Goal: Information Seeking & Learning: Learn about a topic

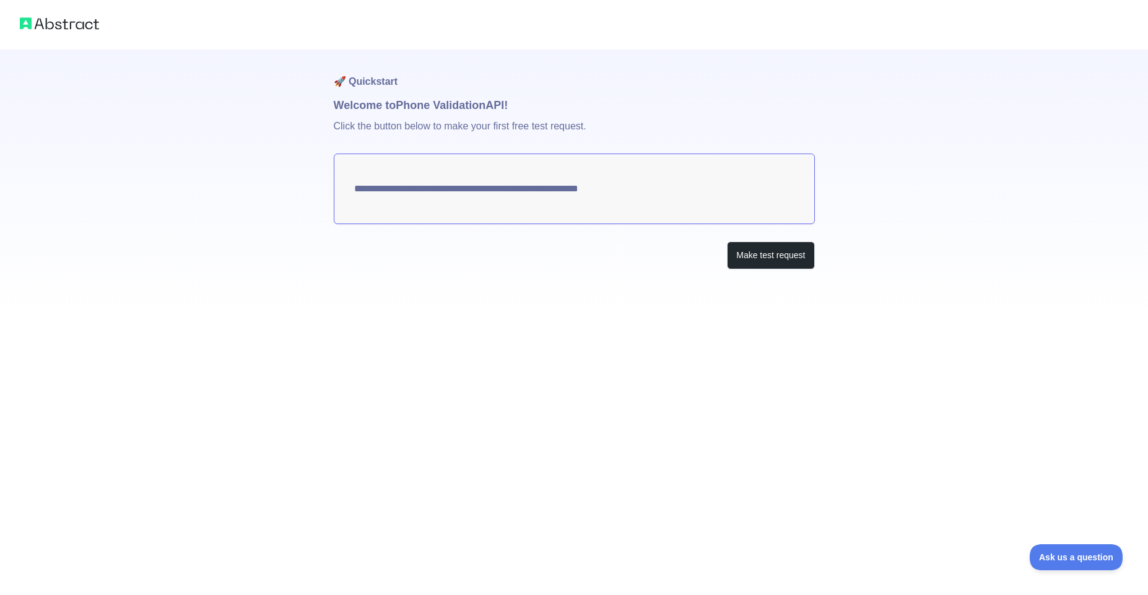
click at [532, 200] on textarea "**********" at bounding box center [574, 189] width 481 height 71
click at [777, 259] on button "Make test request" at bounding box center [770, 256] width 87 height 28
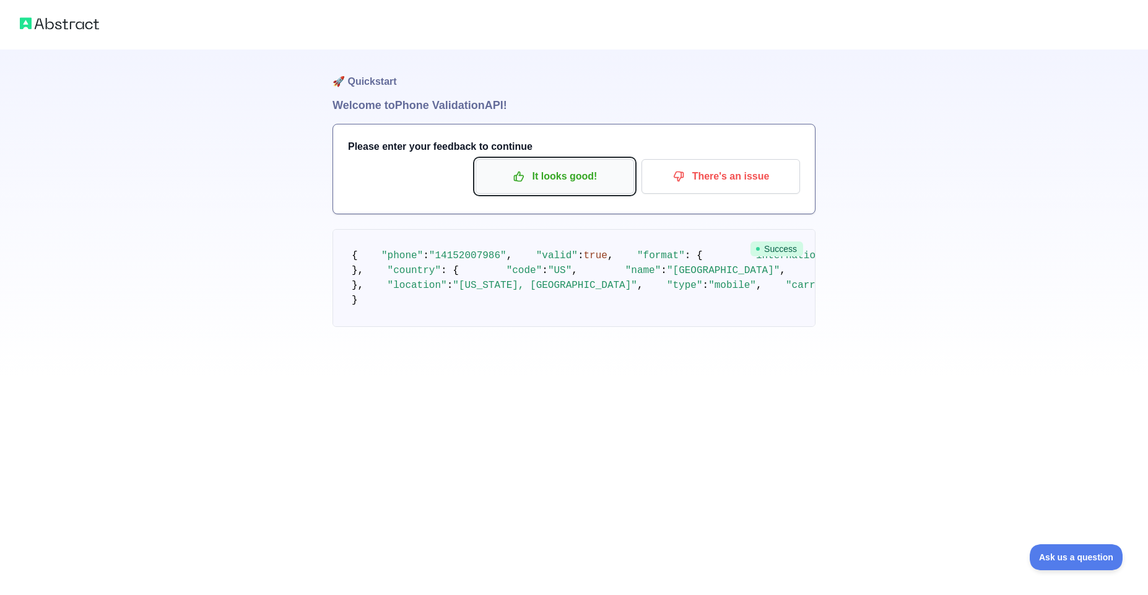
click at [559, 176] on p "It looks good!" at bounding box center [555, 176] width 140 height 21
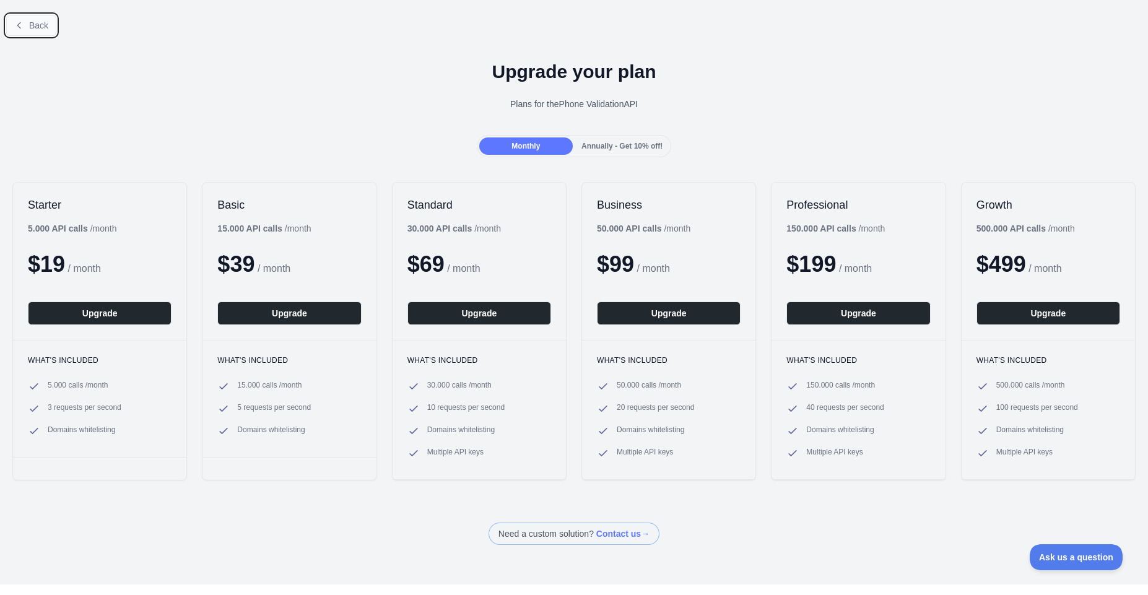
click at [32, 22] on span "Back" at bounding box center [38, 25] width 19 height 10
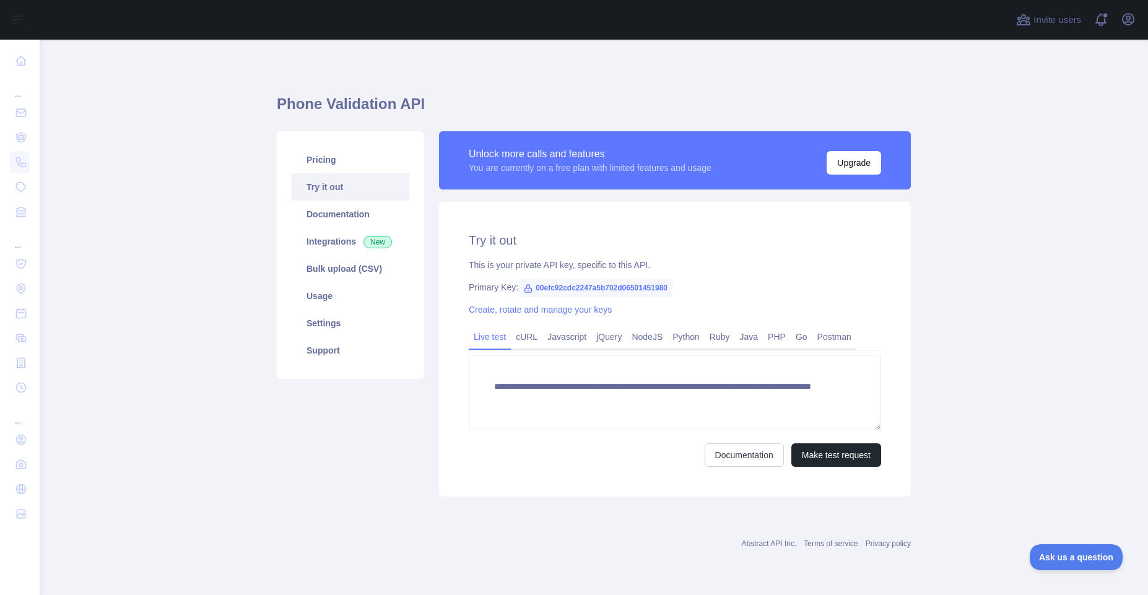
click at [557, 288] on span "00efc92cdc2247a5b702d06501451980" at bounding box center [595, 288] width 154 height 19
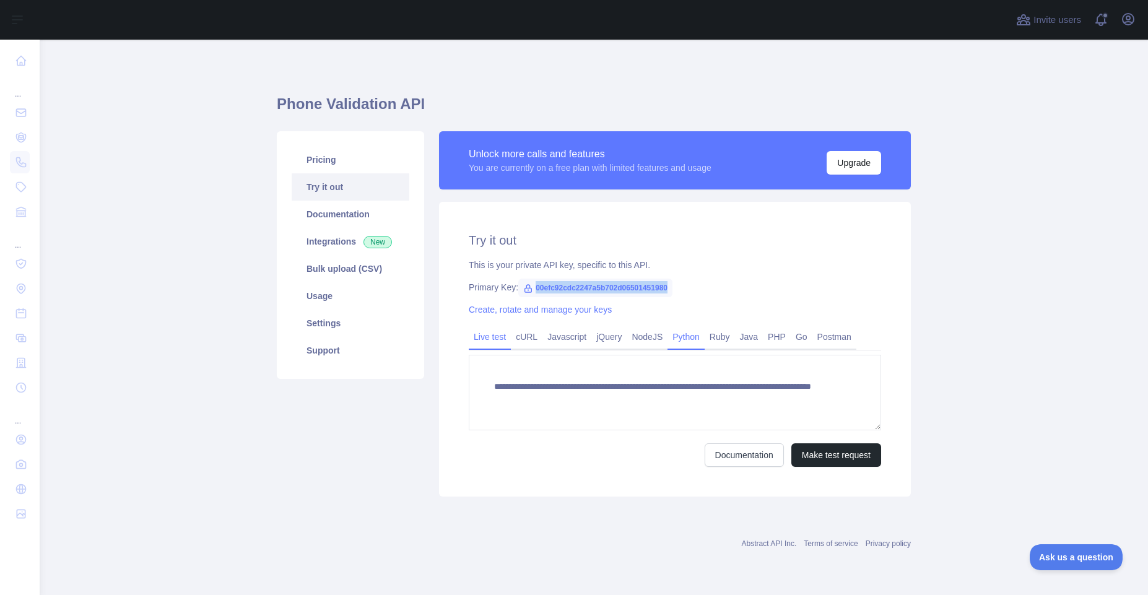
click at [689, 335] on link "Python" at bounding box center [686, 337] width 37 height 20
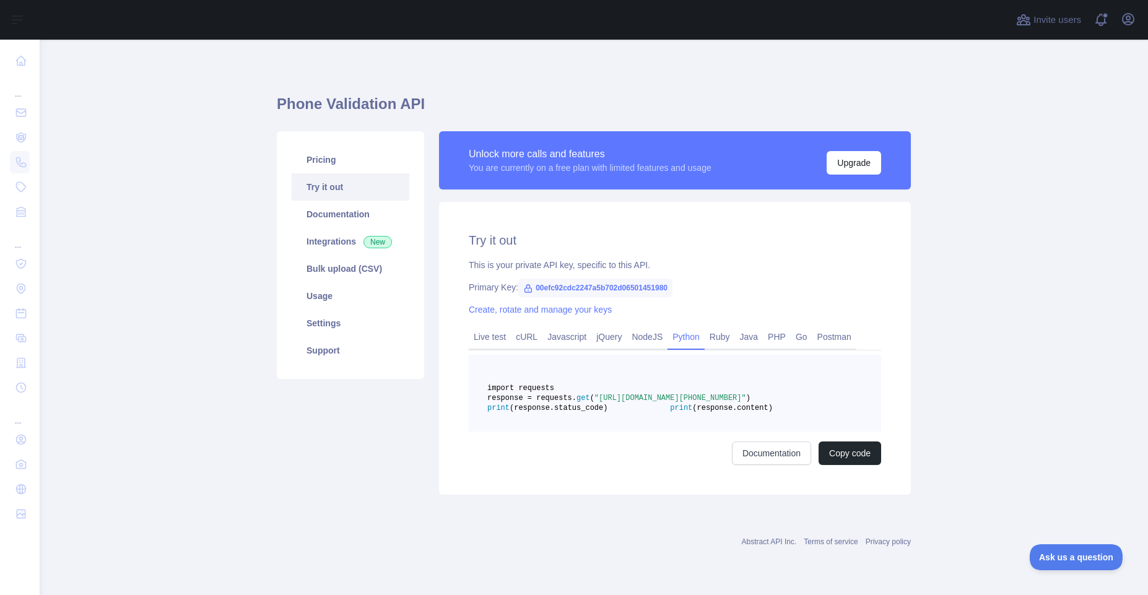
click at [683, 403] on span ""https://phonevalidation.abstractapi.com/v1/?api_key=00efc92cdc2247a5b702d06501…" at bounding box center [671, 398] width 152 height 9
click at [684, 403] on span ""https://phonevalidation.abstractapi.com/v1/?api_key=00efc92cdc2247a5b702d06501…" at bounding box center [671, 398] width 152 height 9
click at [686, 426] on pre "import requests response = requests. get ( "https://phonevalidation.abstractapi…" at bounding box center [675, 393] width 412 height 77
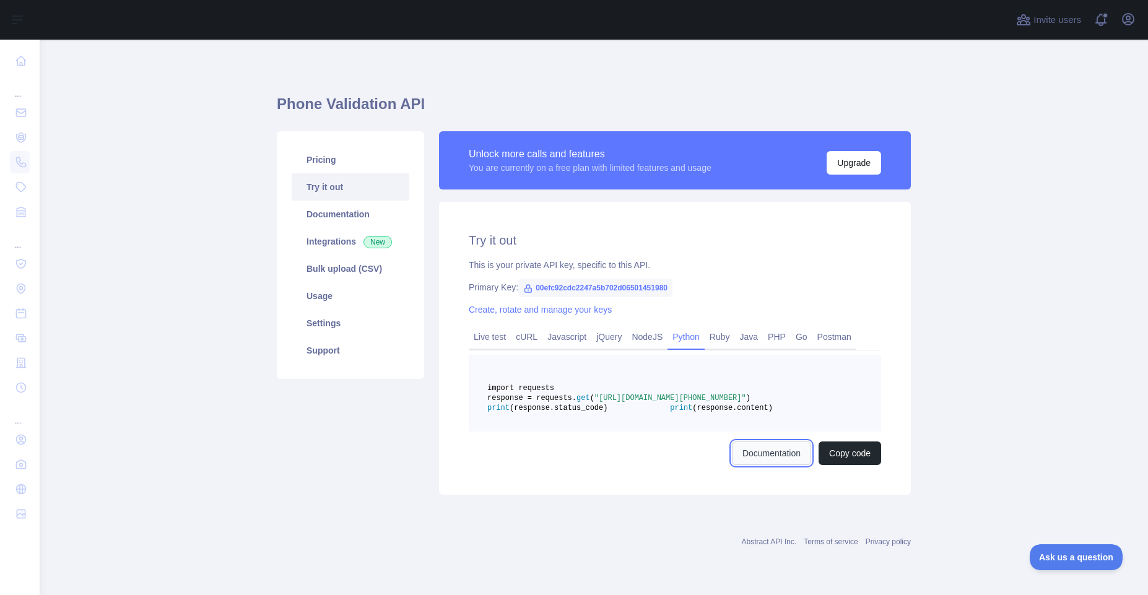
click at [746, 465] on link "Documentation" at bounding box center [771, 454] width 79 height 24
click at [338, 236] on link "Integrations New" at bounding box center [351, 241] width 118 height 27
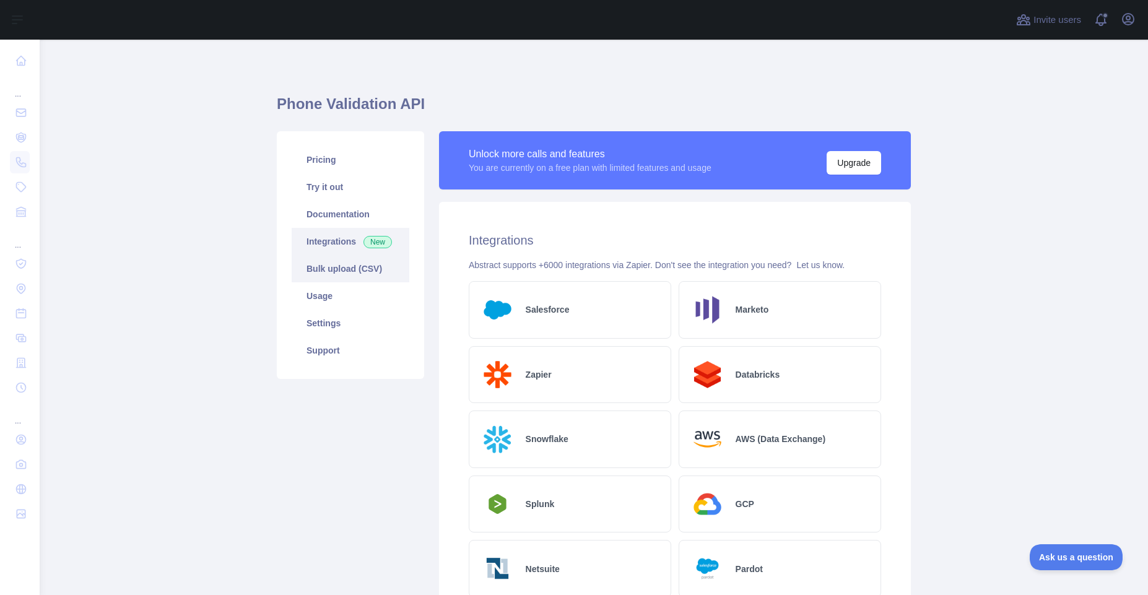
click at [346, 270] on link "Bulk upload (CSV)" at bounding box center [351, 268] width 118 height 27
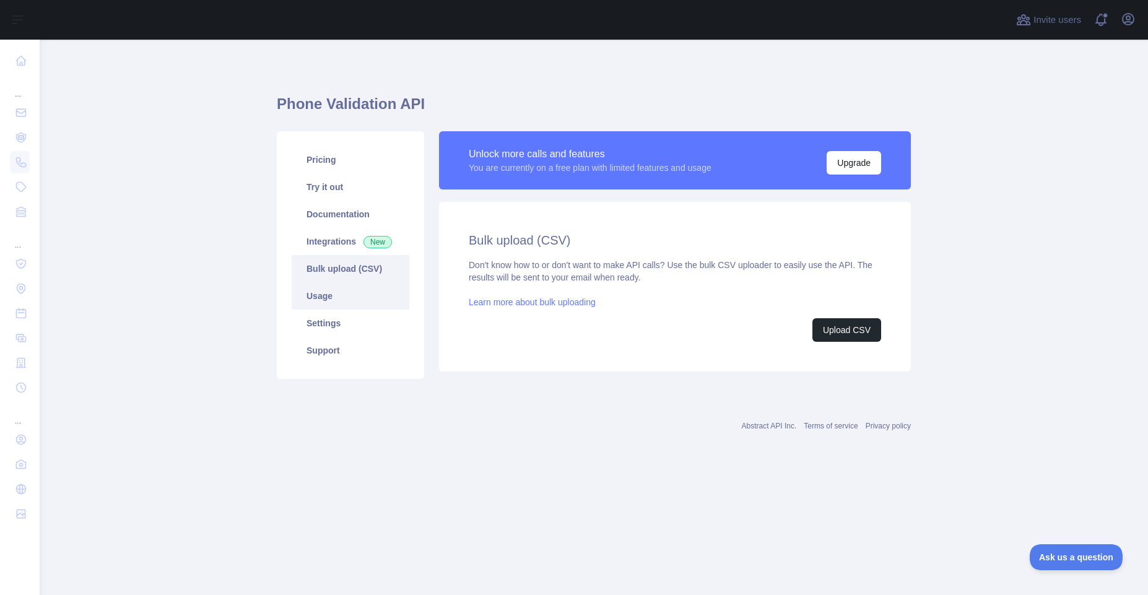
click at [342, 292] on link "Usage" at bounding box center [351, 295] width 118 height 27
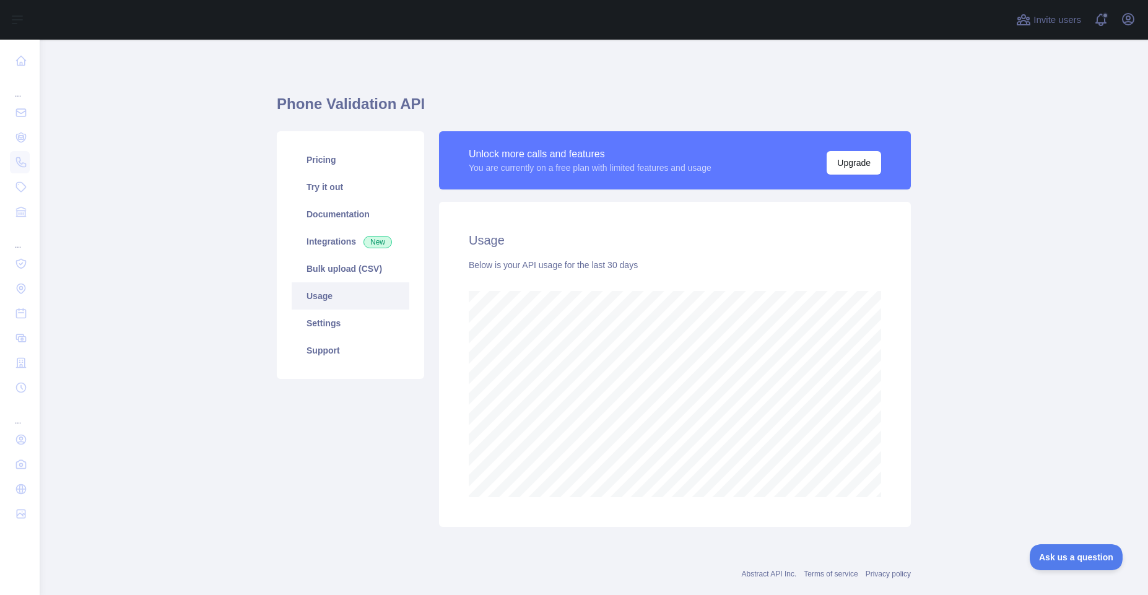
scroll to position [556, 1099]
click at [331, 318] on link "Settings" at bounding box center [351, 323] width 118 height 27
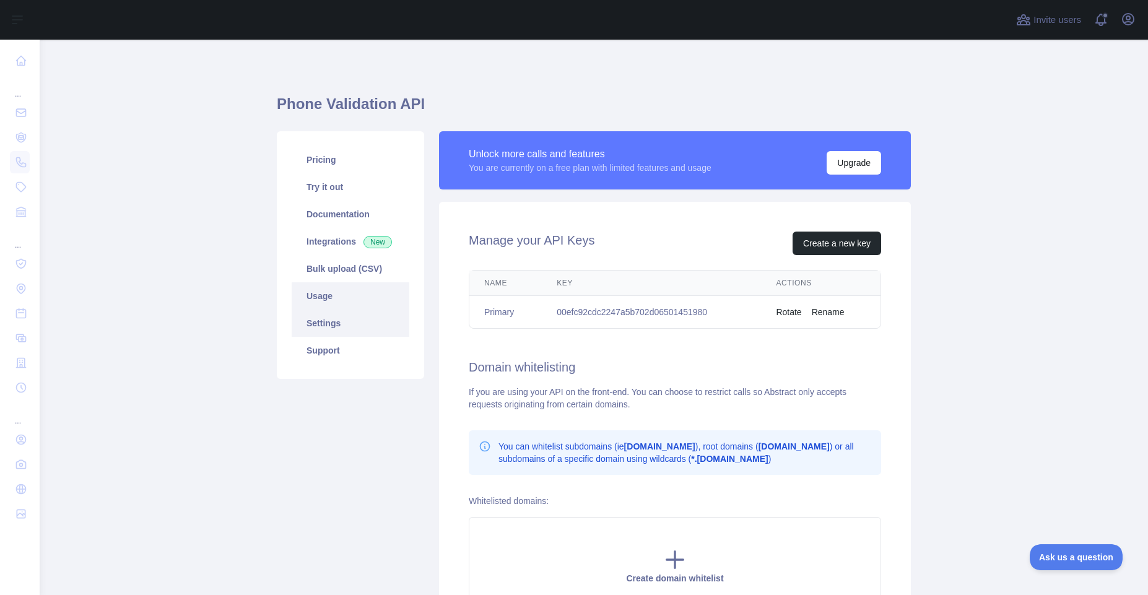
click at [340, 296] on link "Usage" at bounding box center [351, 295] width 118 height 27
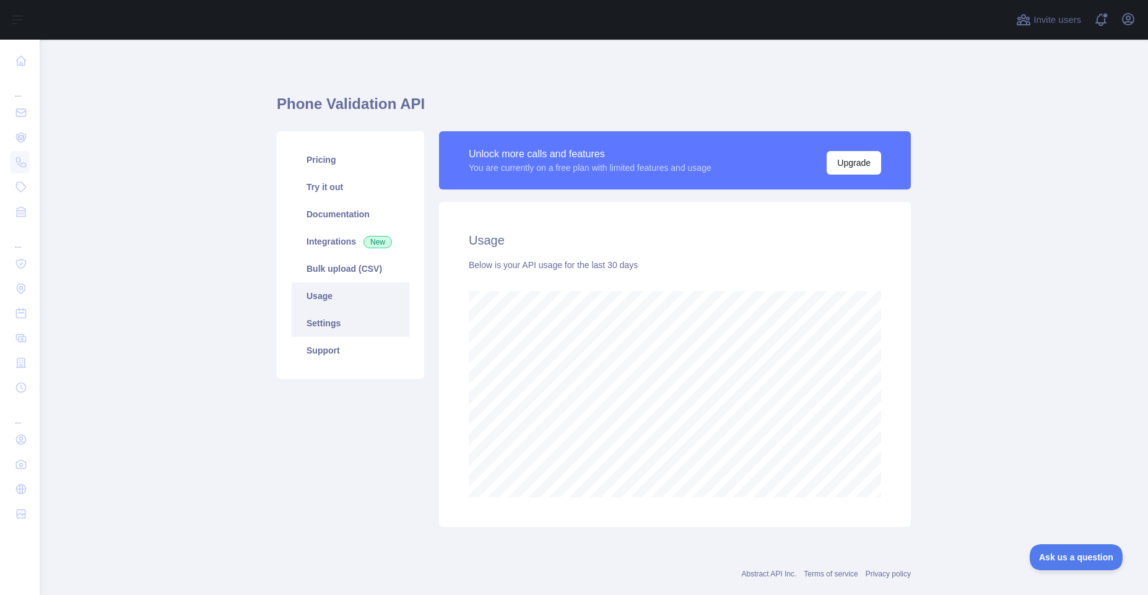
scroll to position [556, 1099]
click at [336, 337] on link "Support" at bounding box center [351, 350] width 118 height 27
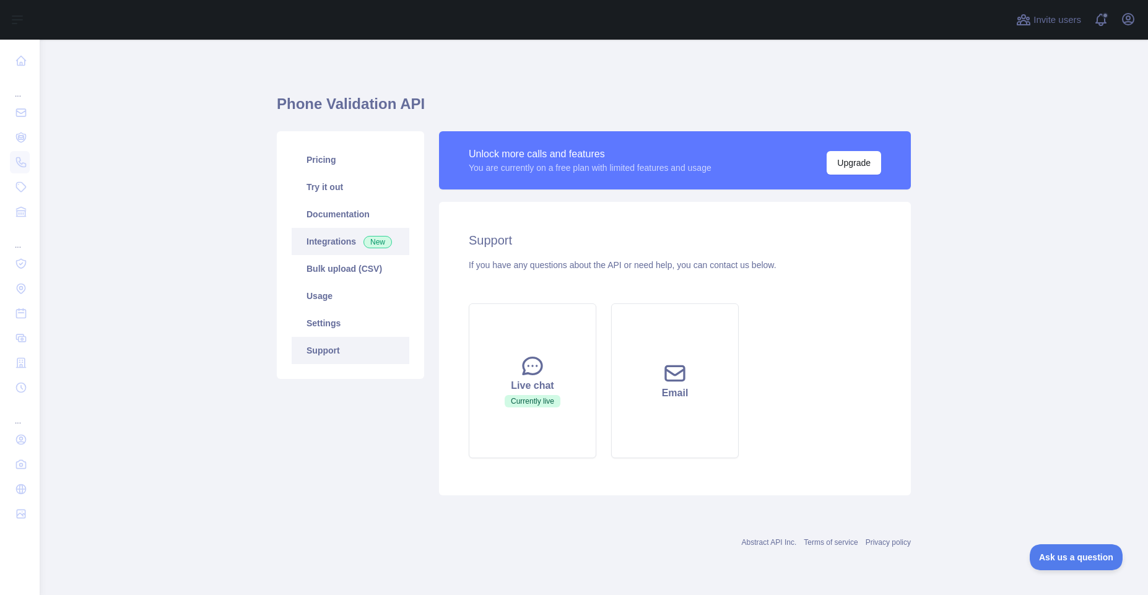
click at [351, 237] on link "Integrations New" at bounding box center [351, 241] width 118 height 27
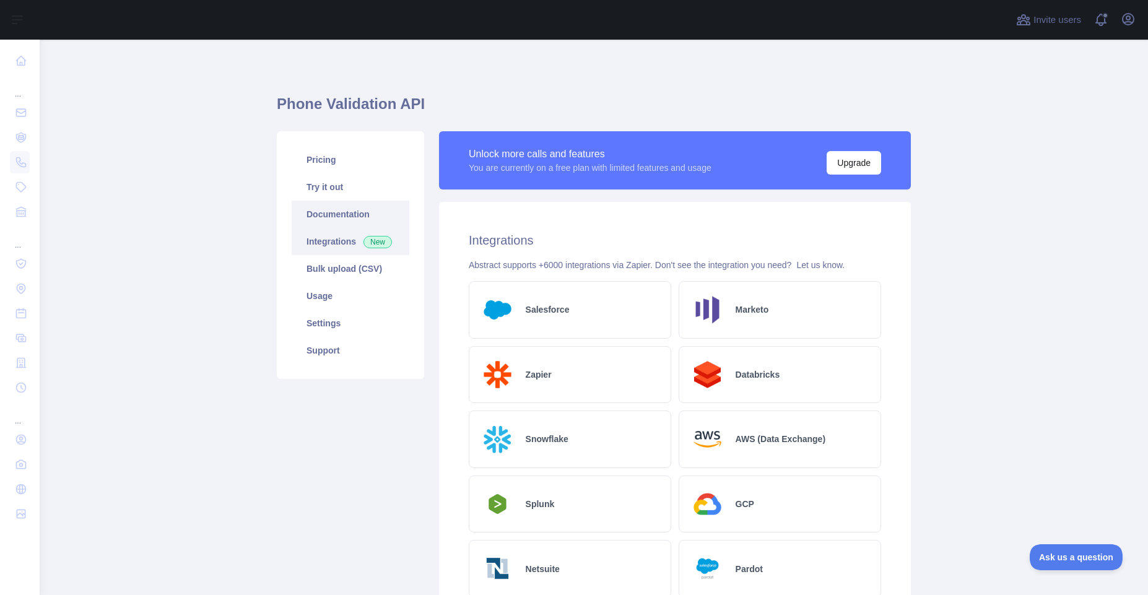
click at [349, 208] on link "Documentation" at bounding box center [351, 214] width 118 height 27
click at [342, 208] on link "Documentation" at bounding box center [351, 214] width 118 height 27
click at [357, 189] on link "Try it out" at bounding box center [351, 186] width 118 height 27
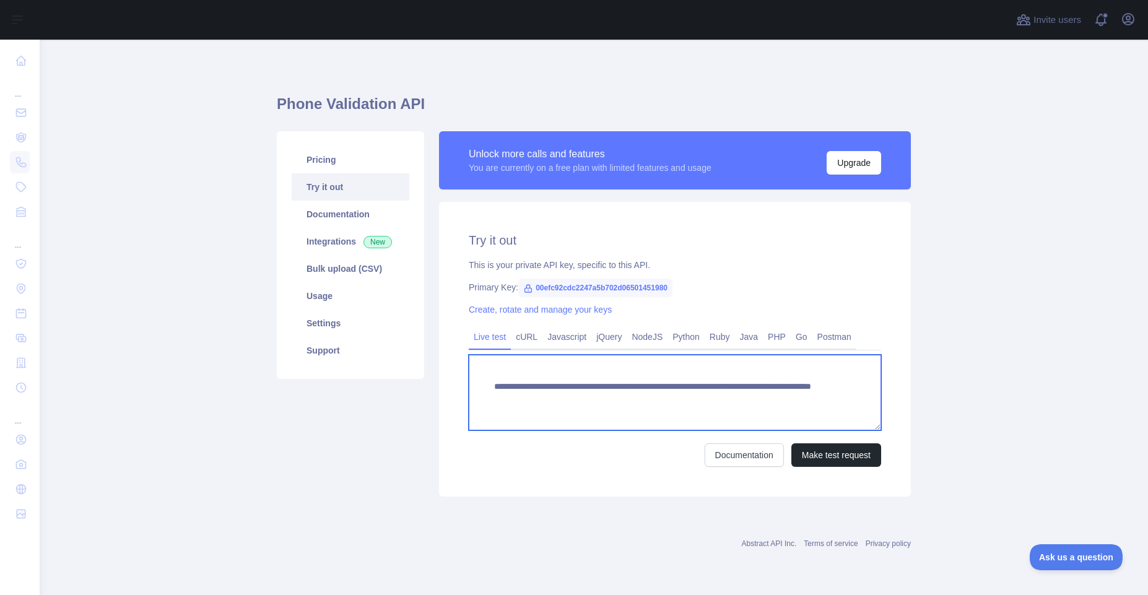
drag, startPoint x: 777, startPoint y: 401, endPoint x: 486, endPoint y: 374, distance: 292.4
click at [486, 374] on textarea "**********" at bounding box center [675, 393] width 412 height 76
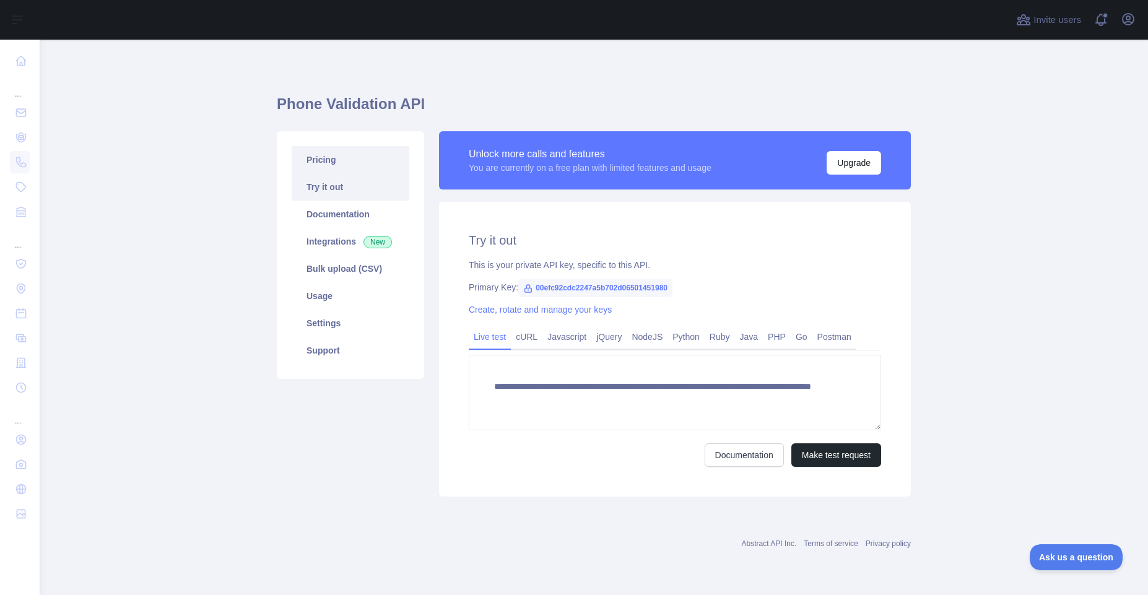
click at [344, 167] on link "Pricing" at bounding box center [351, 159] width 118 height 27
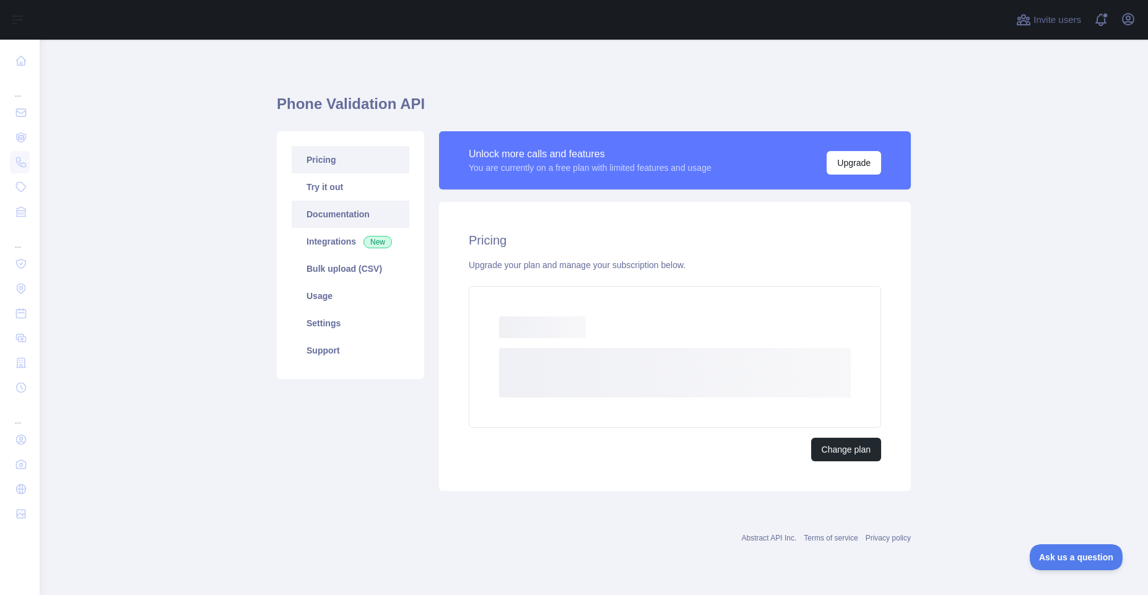
click at [357, 224] on link "Documentation" at bounding box center [351, 214] width 118 height 27
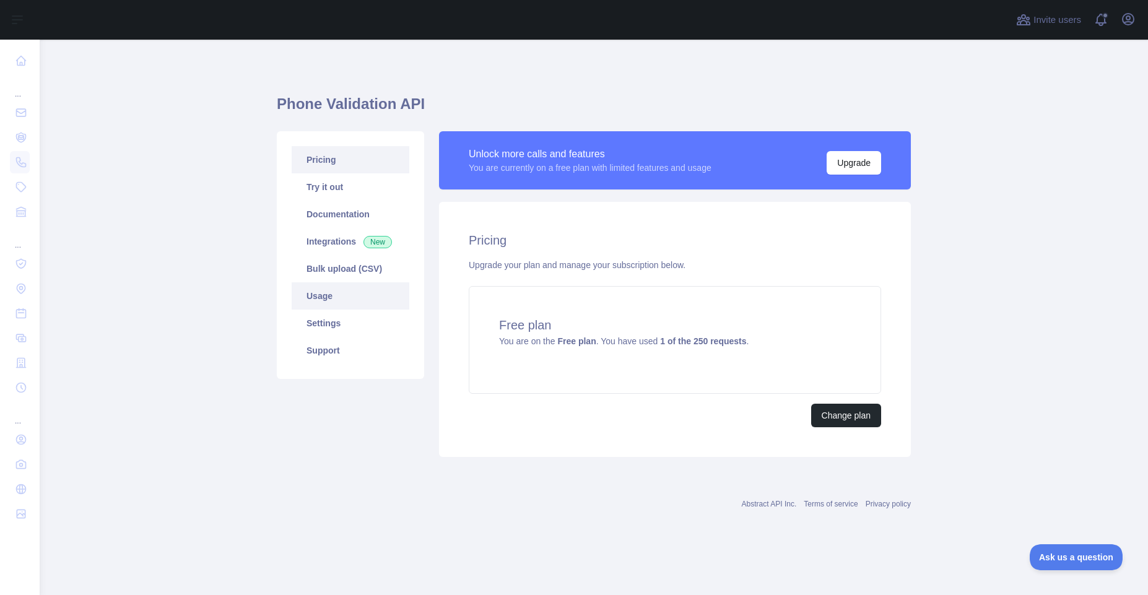
click at [302, 306] on link "Usage" at bounding box center [351, 295] width 118 height 27
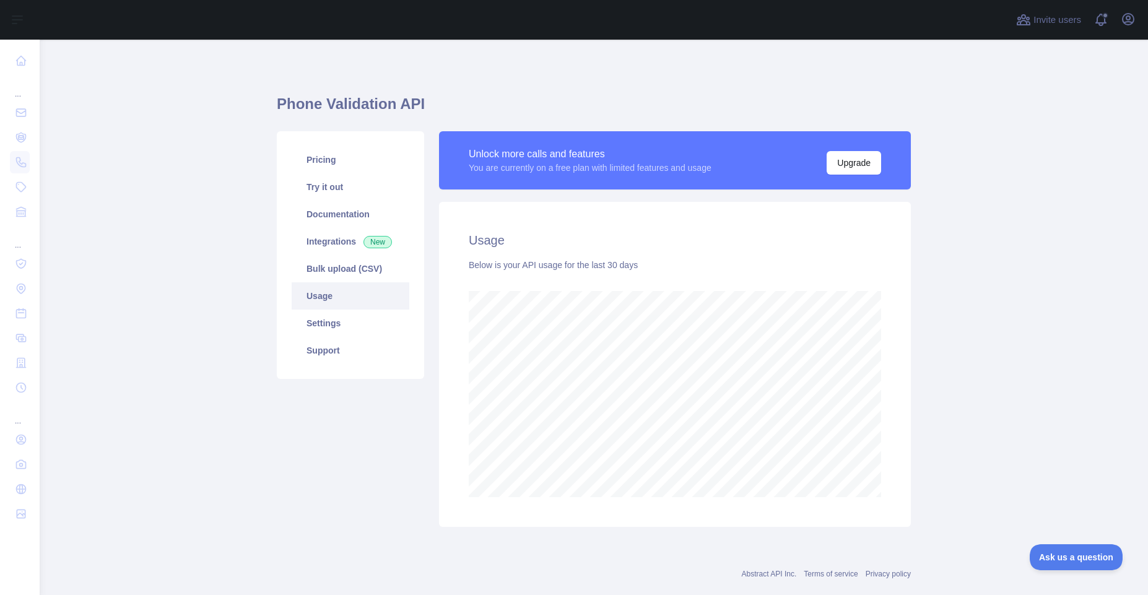
scroll to position [556, 1099]
click at [331, 266] on link "Bulk upload (CSV)" at bounding box center [351, 268] width 118 height 27
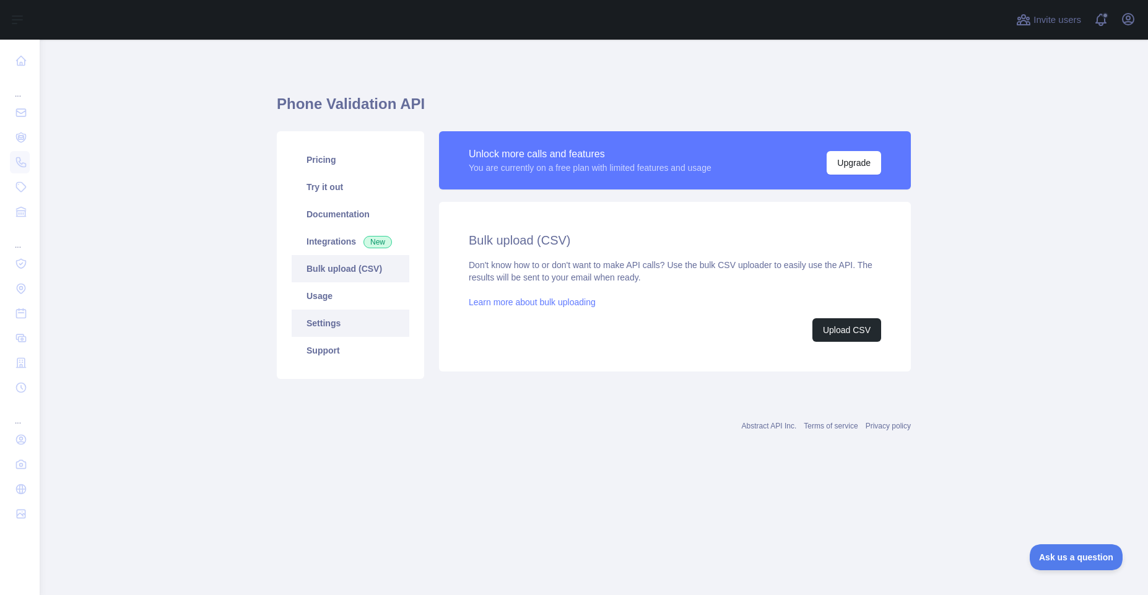
click at [321, 326] on link "Settings" at bounding box center [351, 323] width 118 height 27
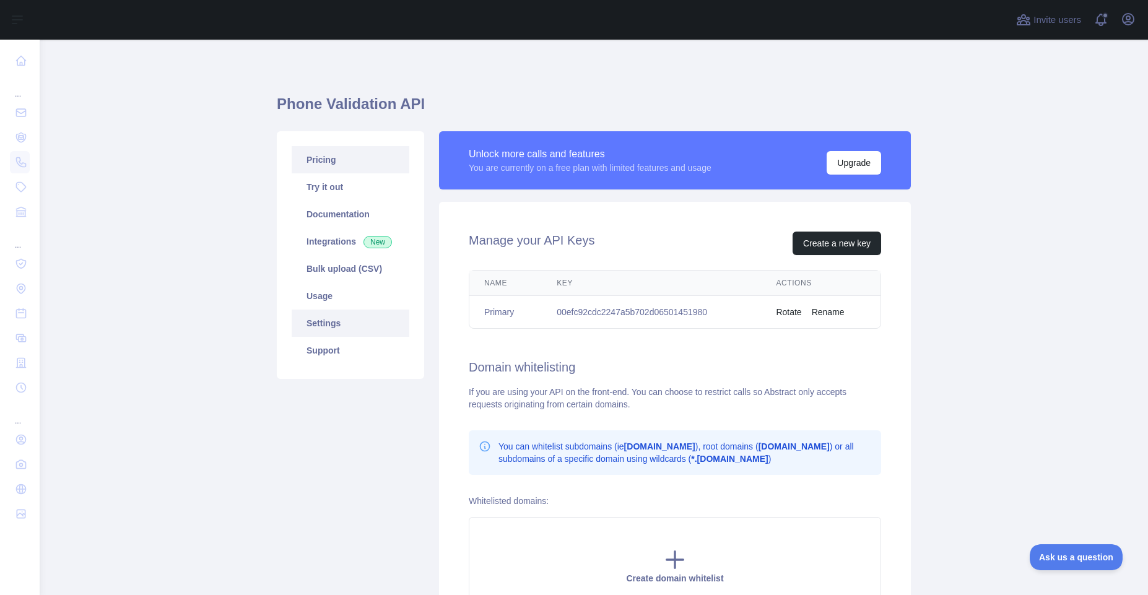
click at [323, 161] on link "Pricing" at bounding box center [351, 159] width 118 height 27
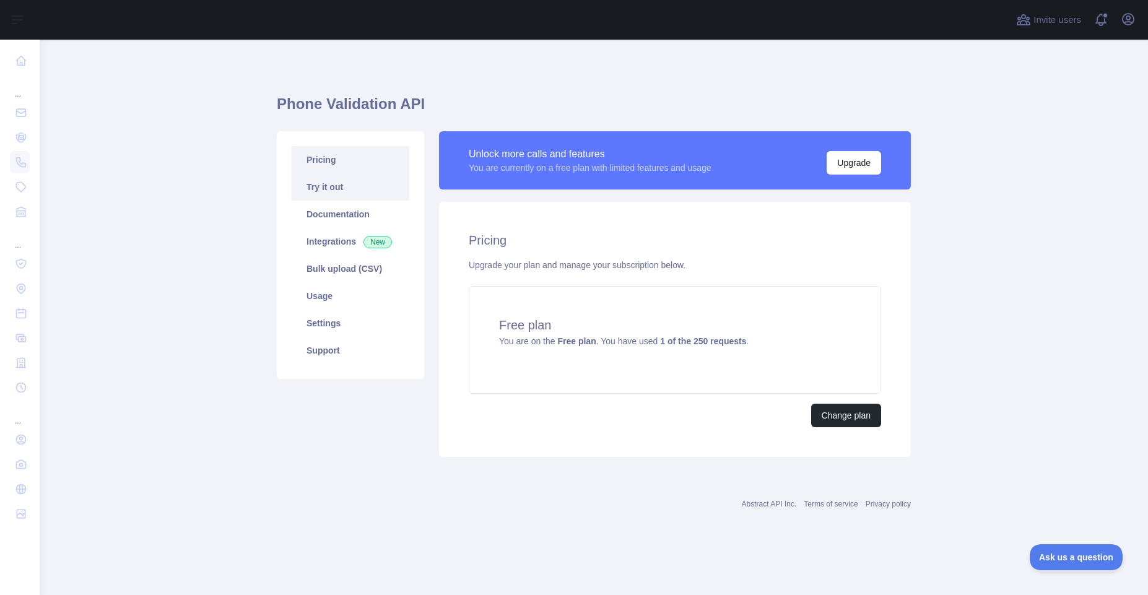
click at [323, 191] on link "Try it out" at bounding box center [351, 186] width 118 height 27
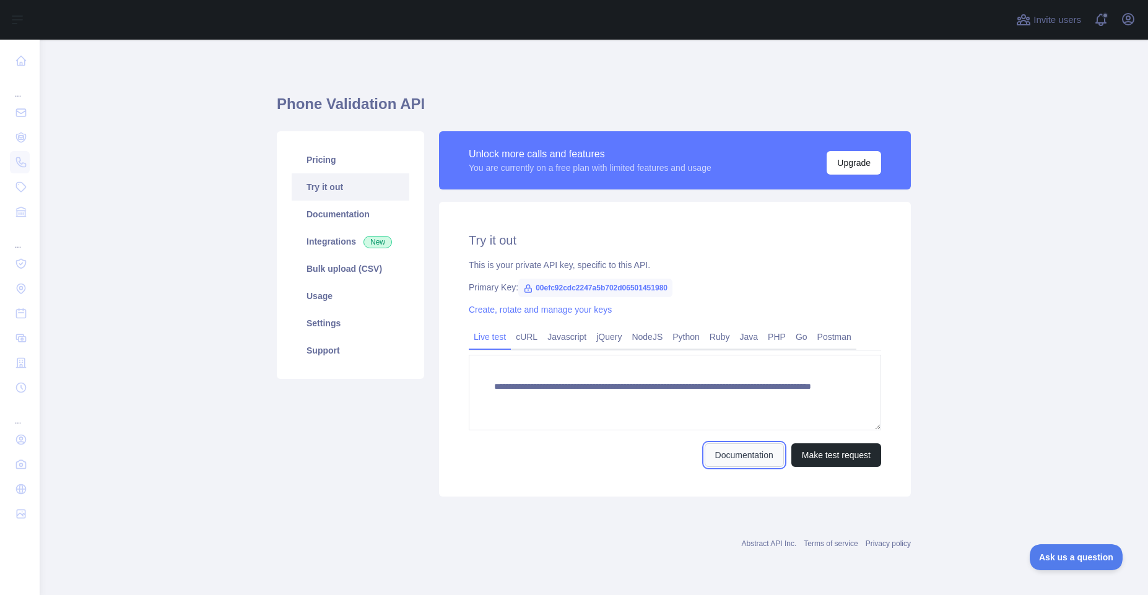
click at [718, 450] on link "Documentation" at bounding box center [744, 455] width 79 height 24
click at [308, 165] on link "Pricing" at bounding box center [351, 159] width 118 height 27
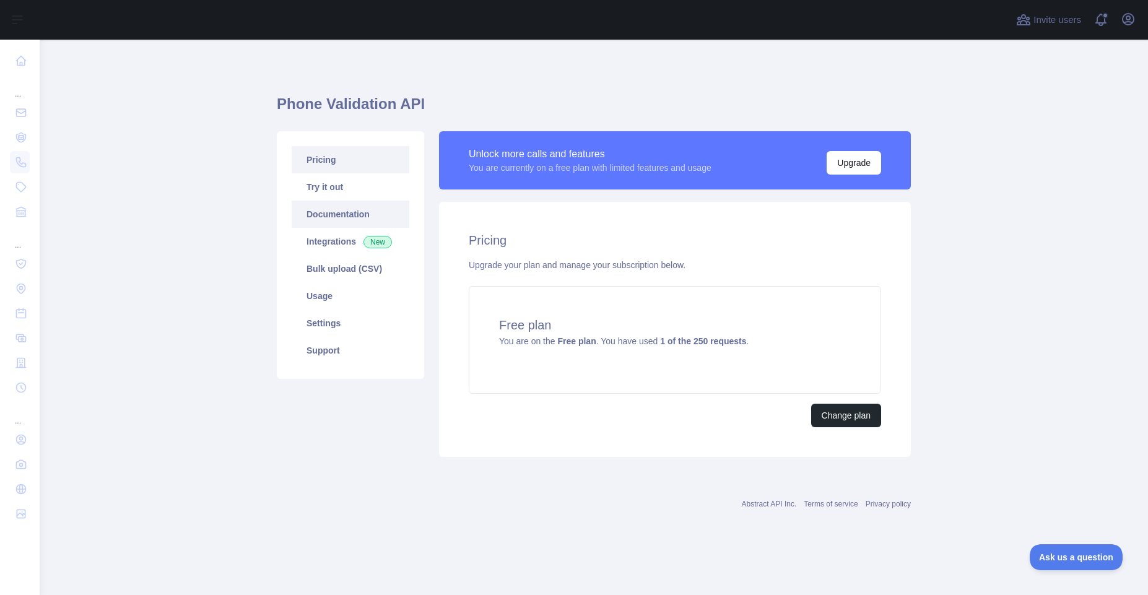
click at [335, 222] on link "Documentation" at bounding box center [351, 214] width 118 height 27
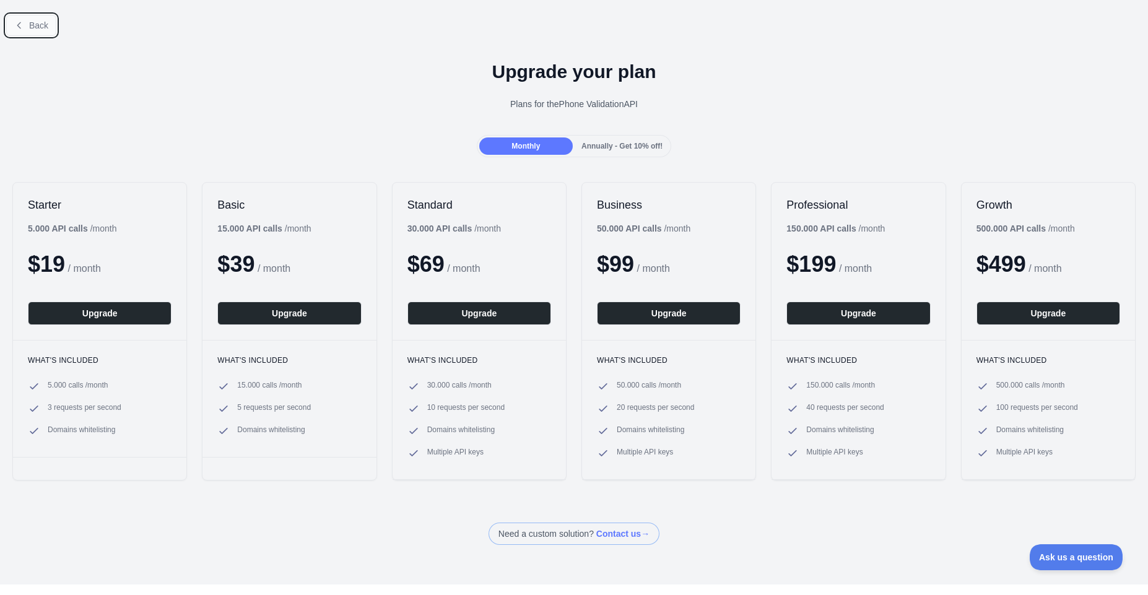
click at [33, 20] on span "Back" at bounding box center [38, 25] width 19 height 10
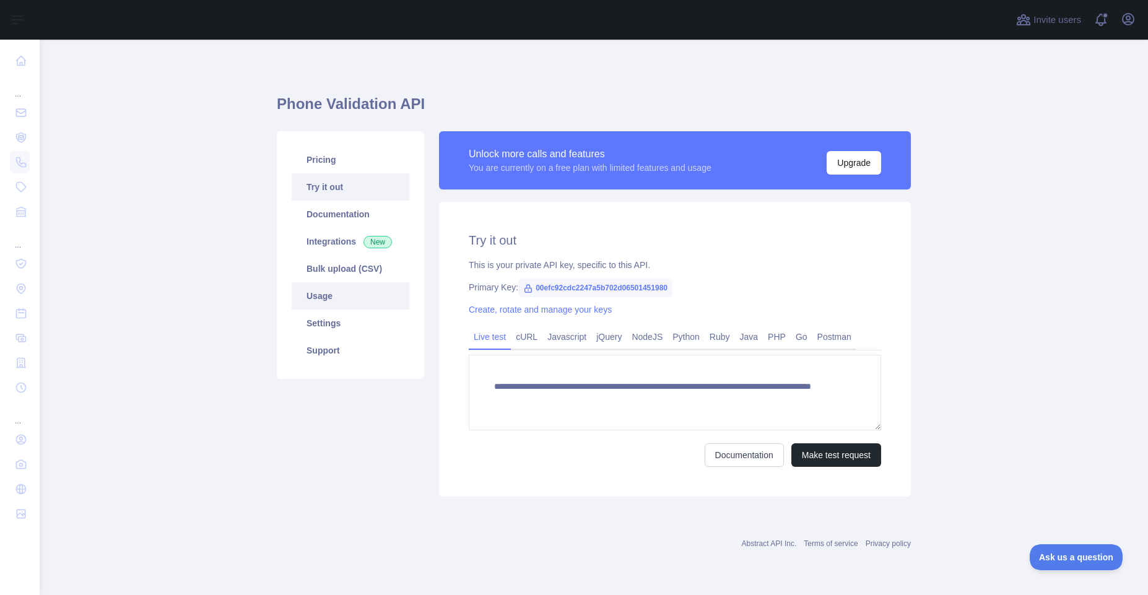
click at [322, 302] on link "Usage" at bounding box center [351, 295] width 118 height 27
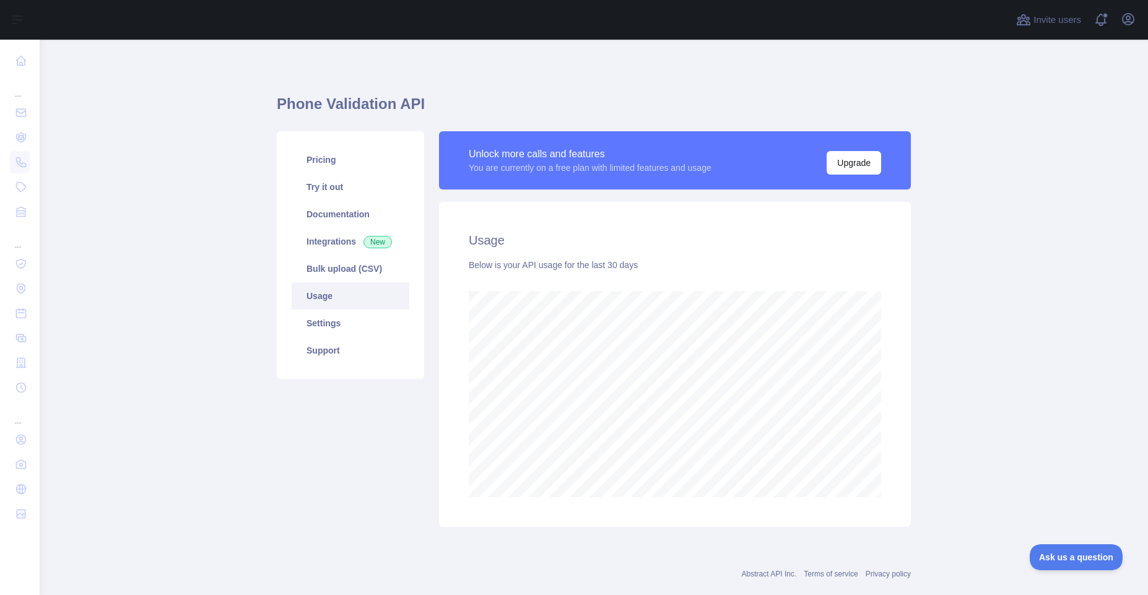
scroll to position [556, 1099]
click at [363, 162] on link "Pricing" at bounding box center [351, 159] width 118 height 27
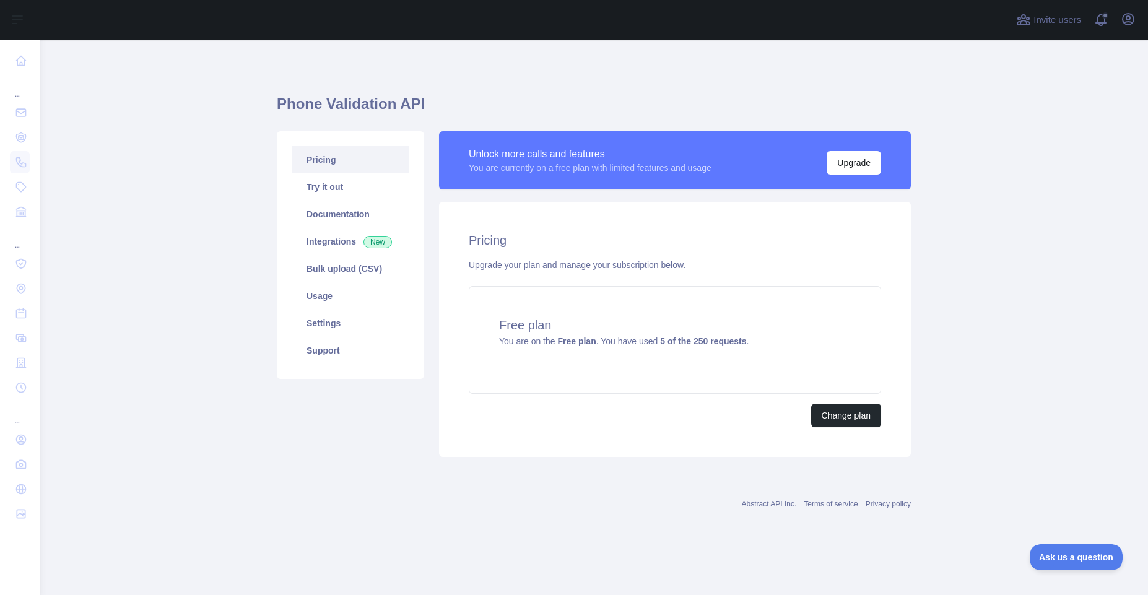
drag, startPoint x: 487, startPoint y: 225, endPoint x: 475, endPoint y: 225, distance: 11.8
click at [484, 225] on div "Pricing Upgrade your plan and manage your subscription below. Free plan You are…" at bounding box center [675, 329] width 472 height 255
drag, startPoint x: 475, startPoint y: 225, endPoint x: 587, endPoint y: 271, distance: 120.9
click at [569, 267] on div "Pricing Upgrade your plan and manage your subscription below. Free plan You are…" at bounding box center [675, 329] width 472 height 255
click at [545, 247] on h2 "Pricing" at bounding box center [675, 240] width 412 height 17
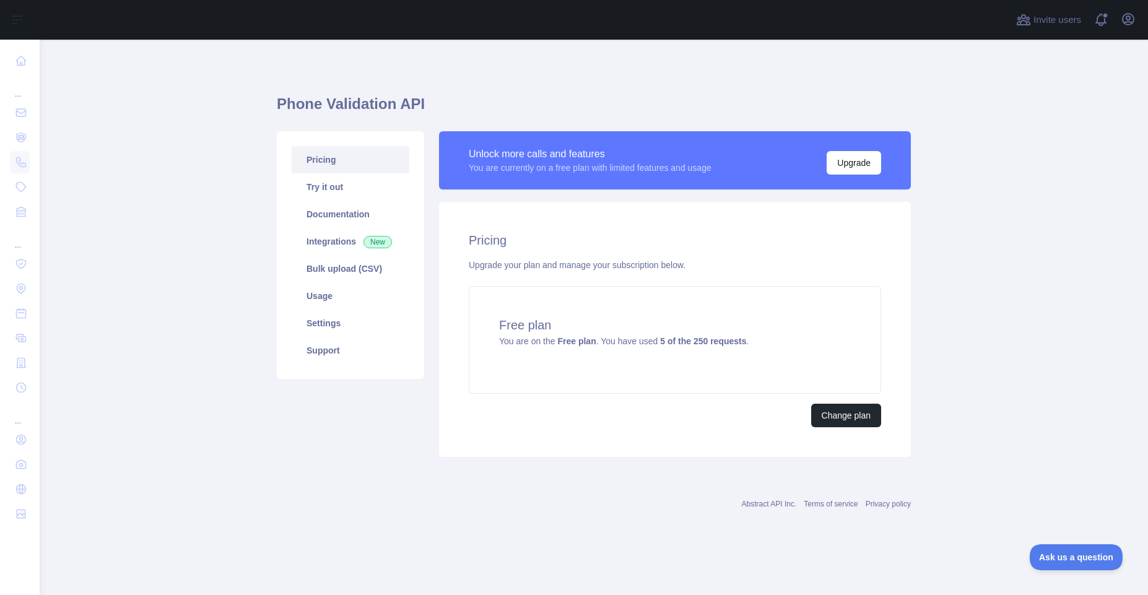
click at [545, 247] on h2 "Pricing" at bounding box center [675, 240] width 412 height 17
click at [731, 266] on div "Upgrade your plan and manage your subscription below." at bounding box center [675, 265] width 412 height 12
click at [336, 242] on link "Integrations New" at bounding box center [351, 241] width 118 height 27
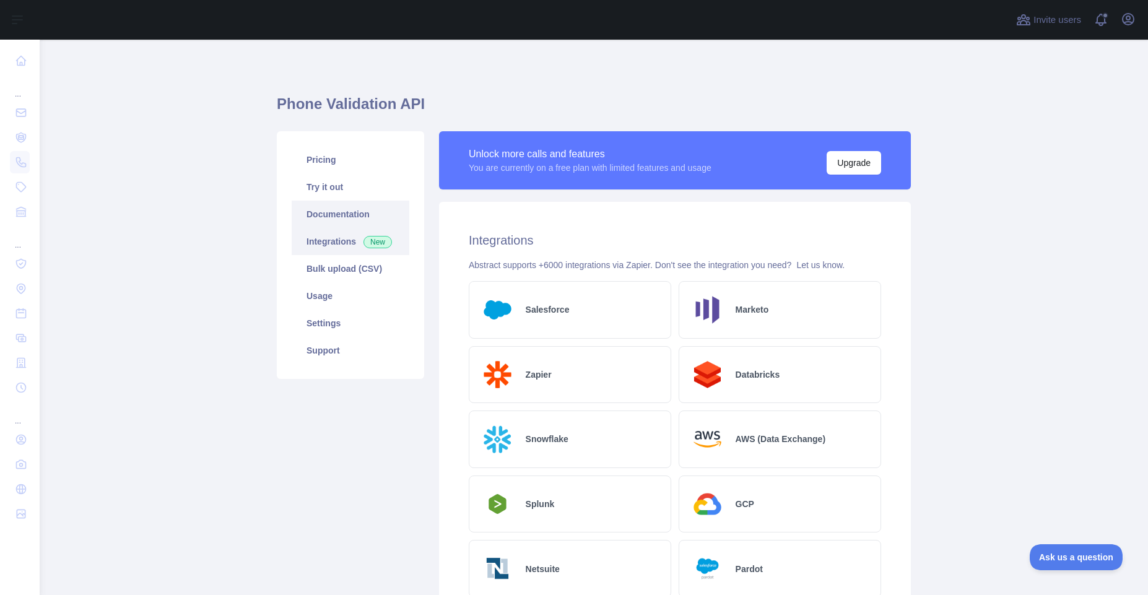
click at [344, 203] on link "Documentation" at bounding box center [351, 214] width 118 height 27
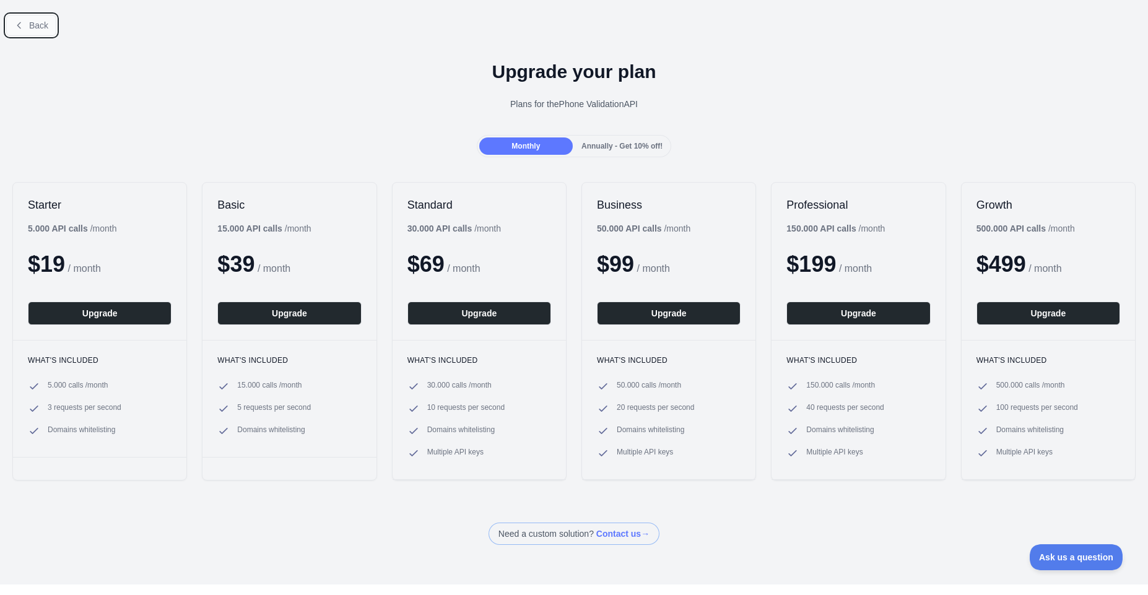
click at [49, 33] on button "Back" at bounding box center [31, 25] width 50 height 21
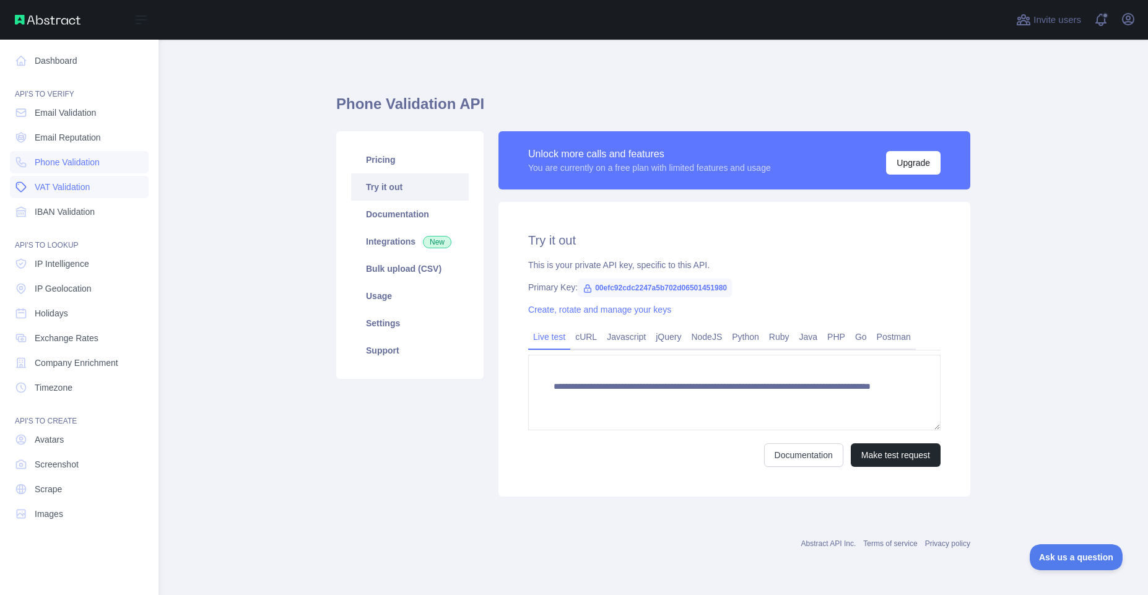
click at [77, 192] on span "VAT Validation" at bounding box center [62, 187] width 55 height 12
click at [64, 214] on span "IBAN Validation" at bounding box center [65, 212] width 60 height 12
click at [49, 144] on link "Email Reputation" at bounding box center [79, 137] width 139 height 22
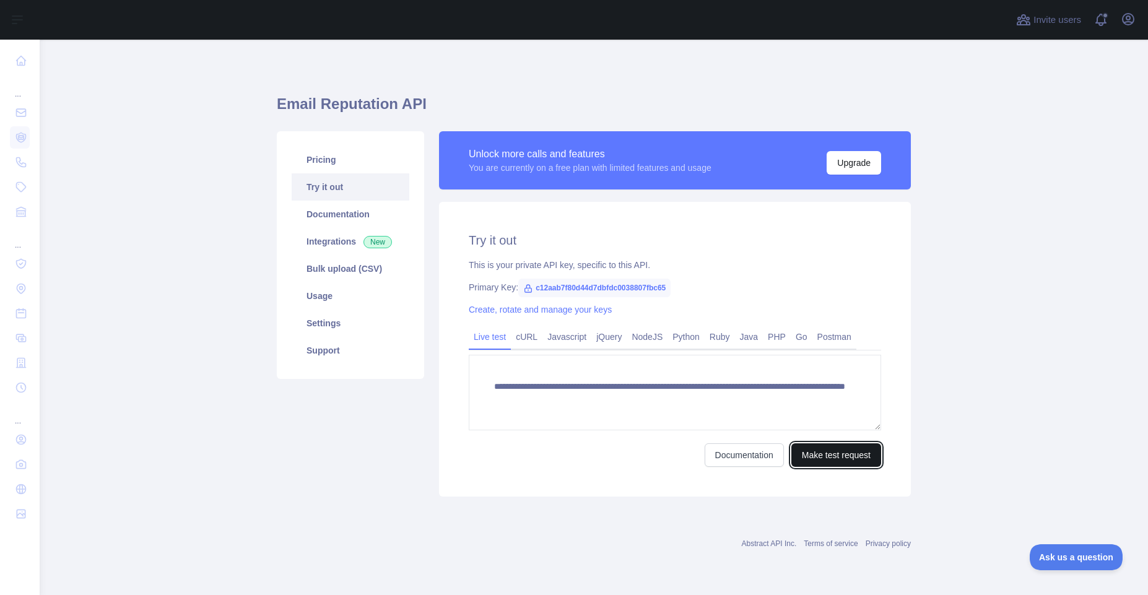
click at [851, 460] on button "Make test request" at bounding box center [837, 455] width 90 height 24
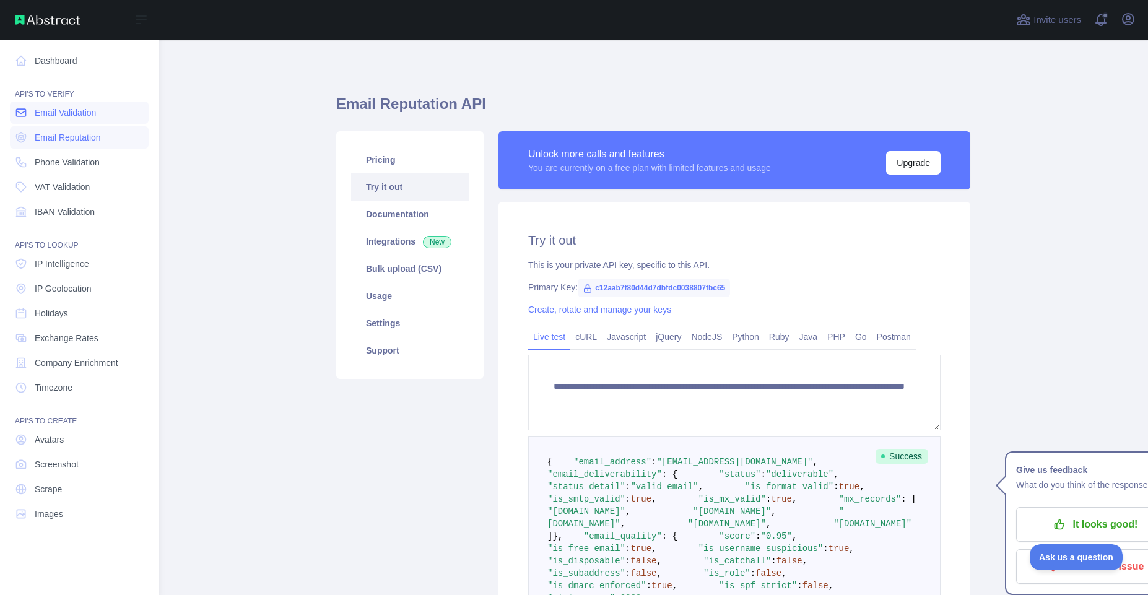
click at [47, 116] on span "Email Validation" at bounding box center [65, 113] width 61 height 12
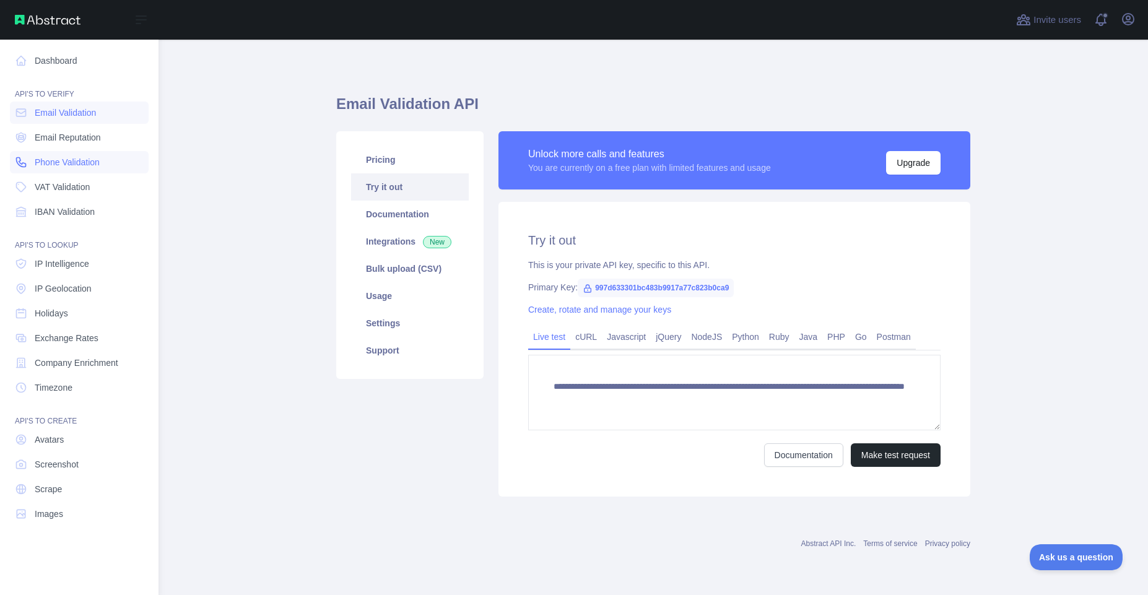
click at [43, 163] on span "Phone Validation" at bounding box center [67, 162] width 65 height 12
